Goal: Transaction & Acquisition: Book appointment/travel/reservation

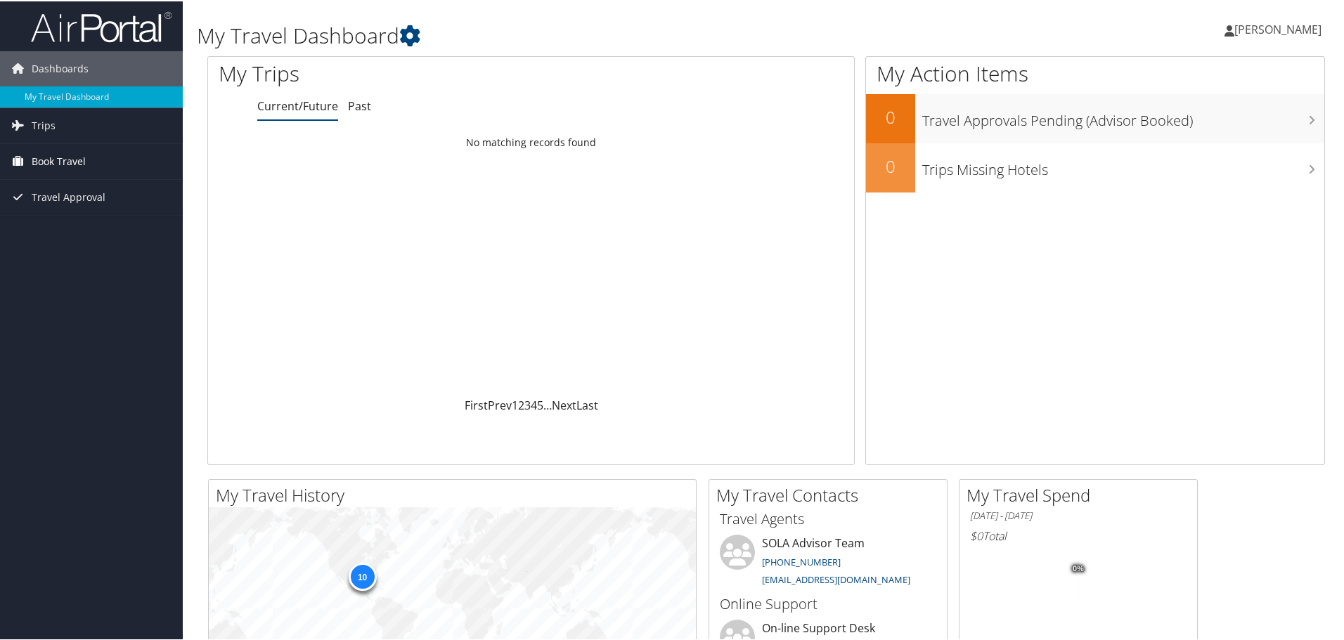
click at [71, 164] on span "Book Travel" at bounding box center [59, 160] width 54 height 35
click at [69, 210] on link "Book/Manage Online Trips" at bounding box center [91, 209] width 183 height 21
click at [874, 389] on div "My Action Items 0 Travel Approvals Pending (Advisor Booked) 0 Trips Missing Hot…" at bounding box center [1095, 259] width 460 height 409
click at [63, 214] on link "Book/Manage Online Trips" at bounding box center [91, 209] width 183 height 21
